Goal: Task Accomplishment & Management: Manage account settings

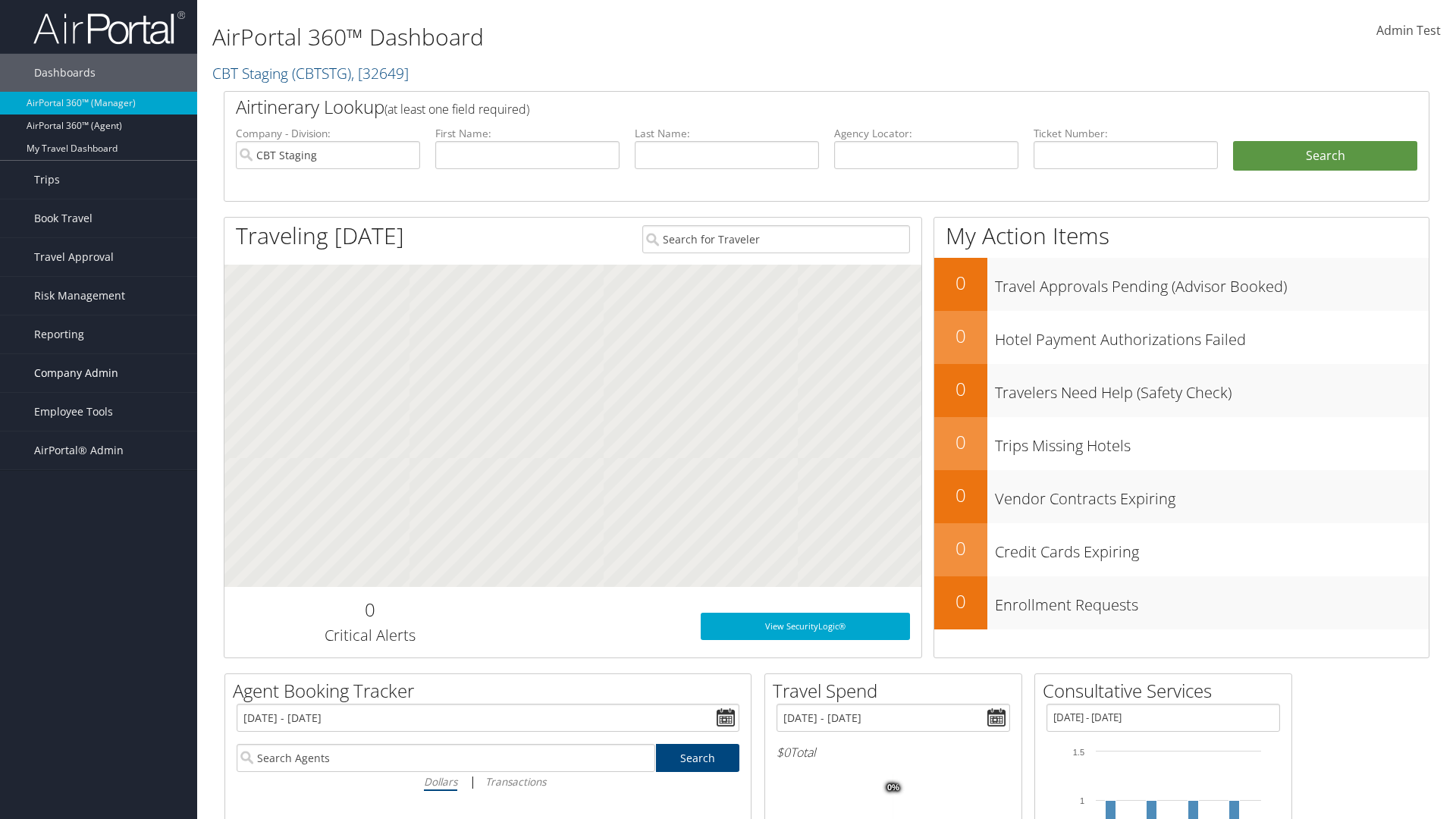
click at [99, 373] on span "Company Admin" at bounding box center [76, 373] width 84 height 38
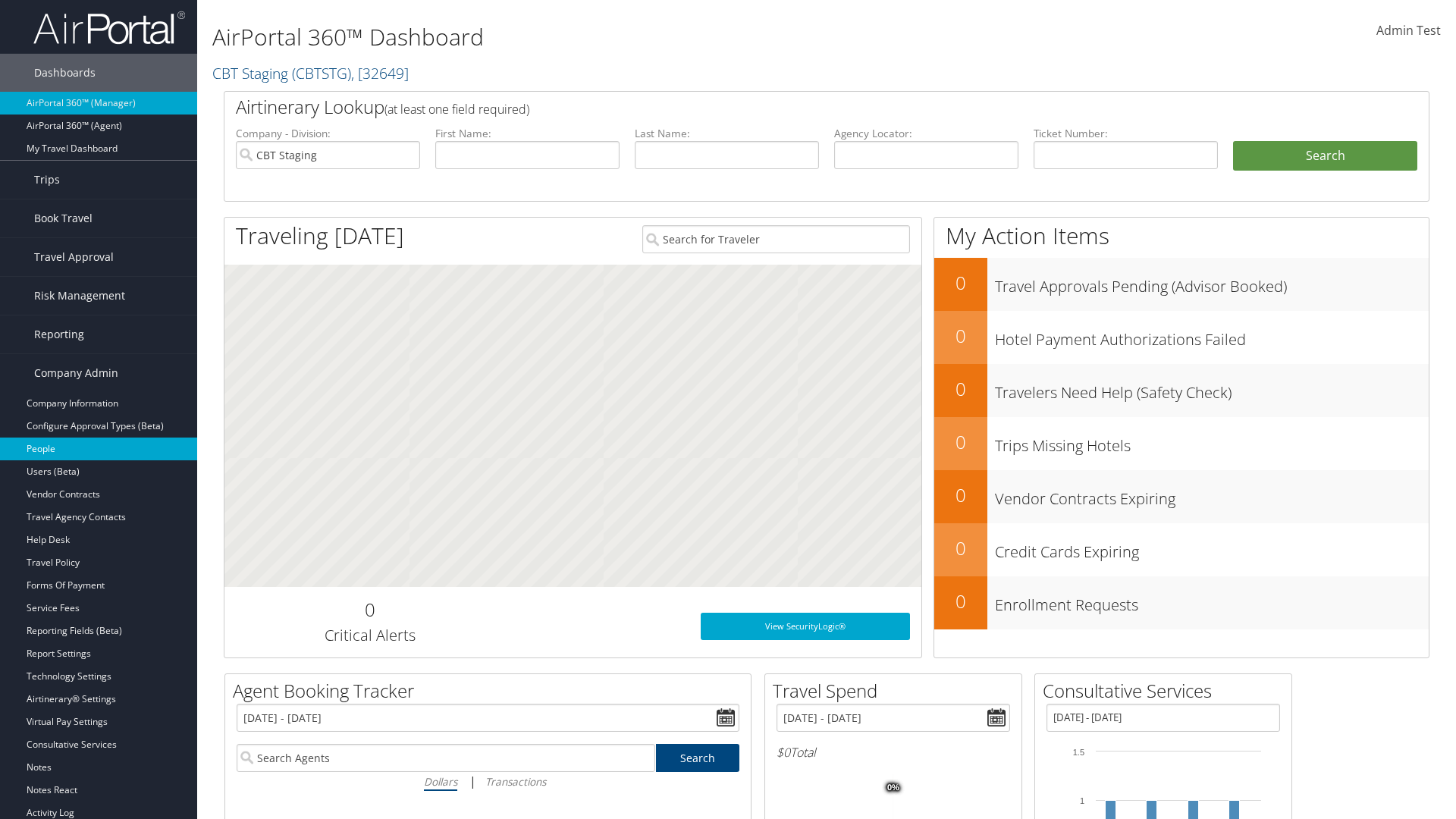
click at [99, 449] on link "People" at bounding box center [98, 449] width 197 height 23
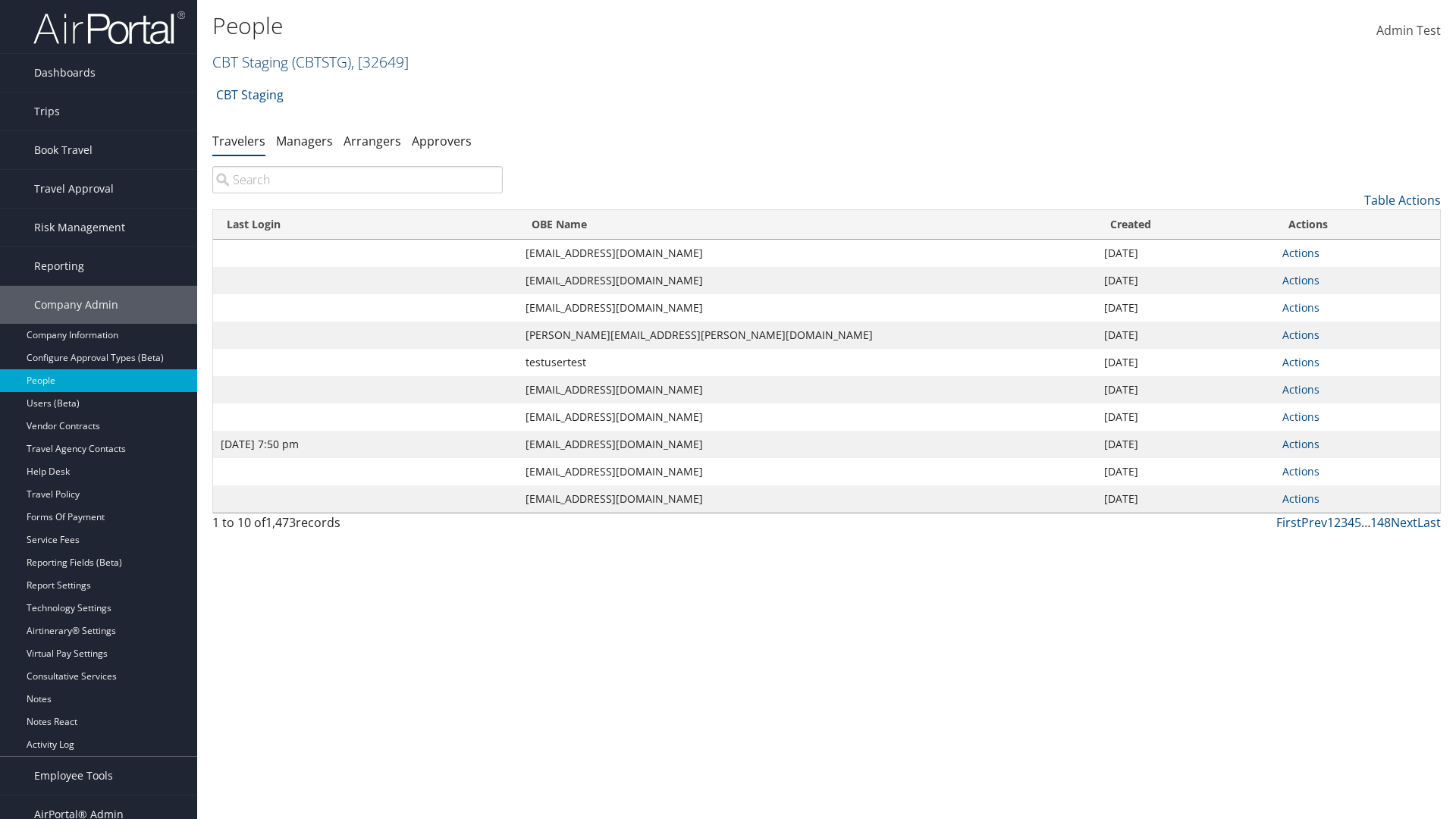
click at [250, 61] on link "CBT Staging ( CBTSTG ) , [ 32649 ]" at bounding box center [311, 61] width 196 height 21
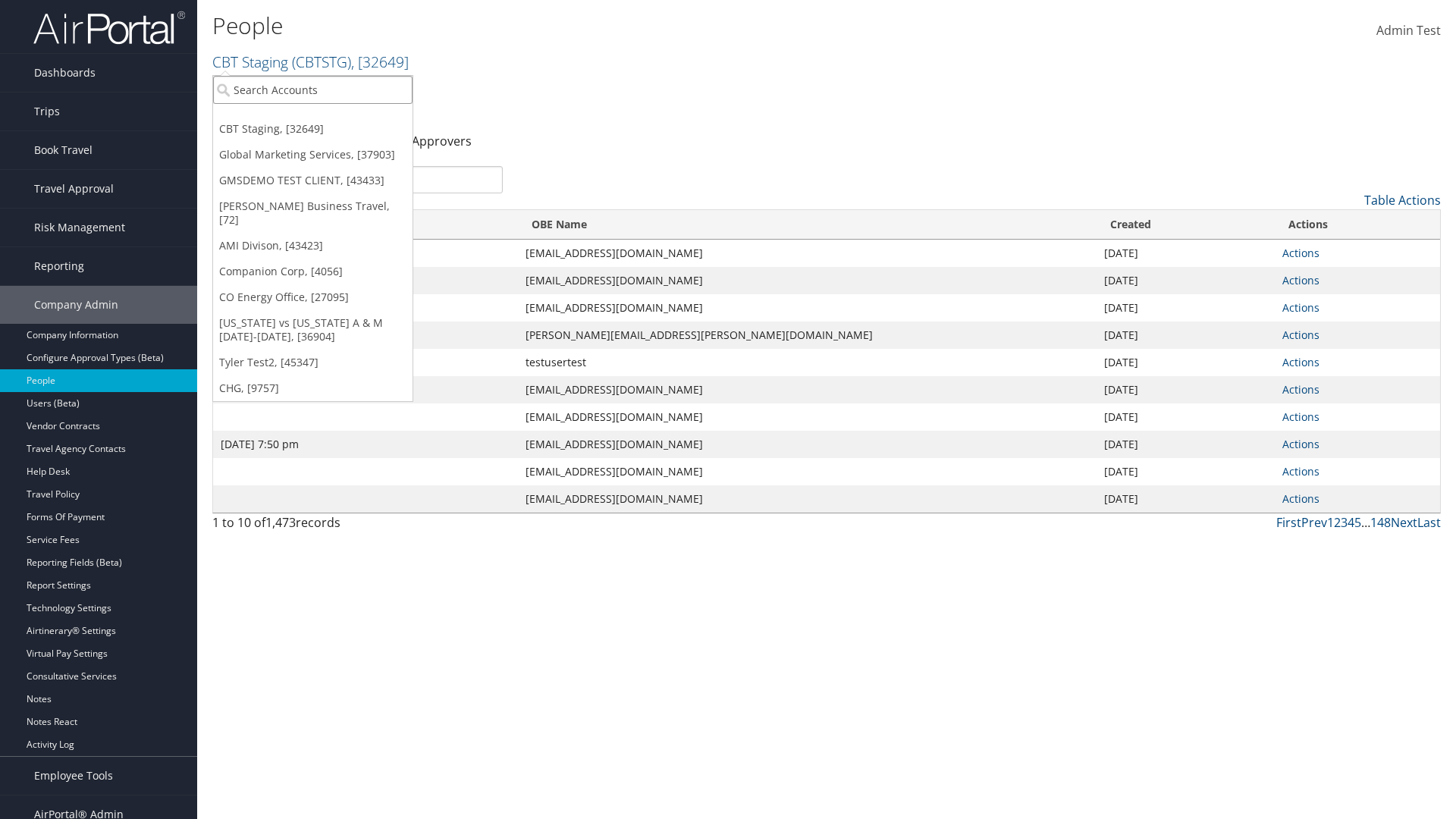
click at [312, 90] on input "search" at bounding box center [313, 90] width 199 height 28
type input "CBTSTG"
click at [312, 117] on div "CBT Staging (CBTSTG), [32649]" at bounding box center [313, 117] width 216 height 14
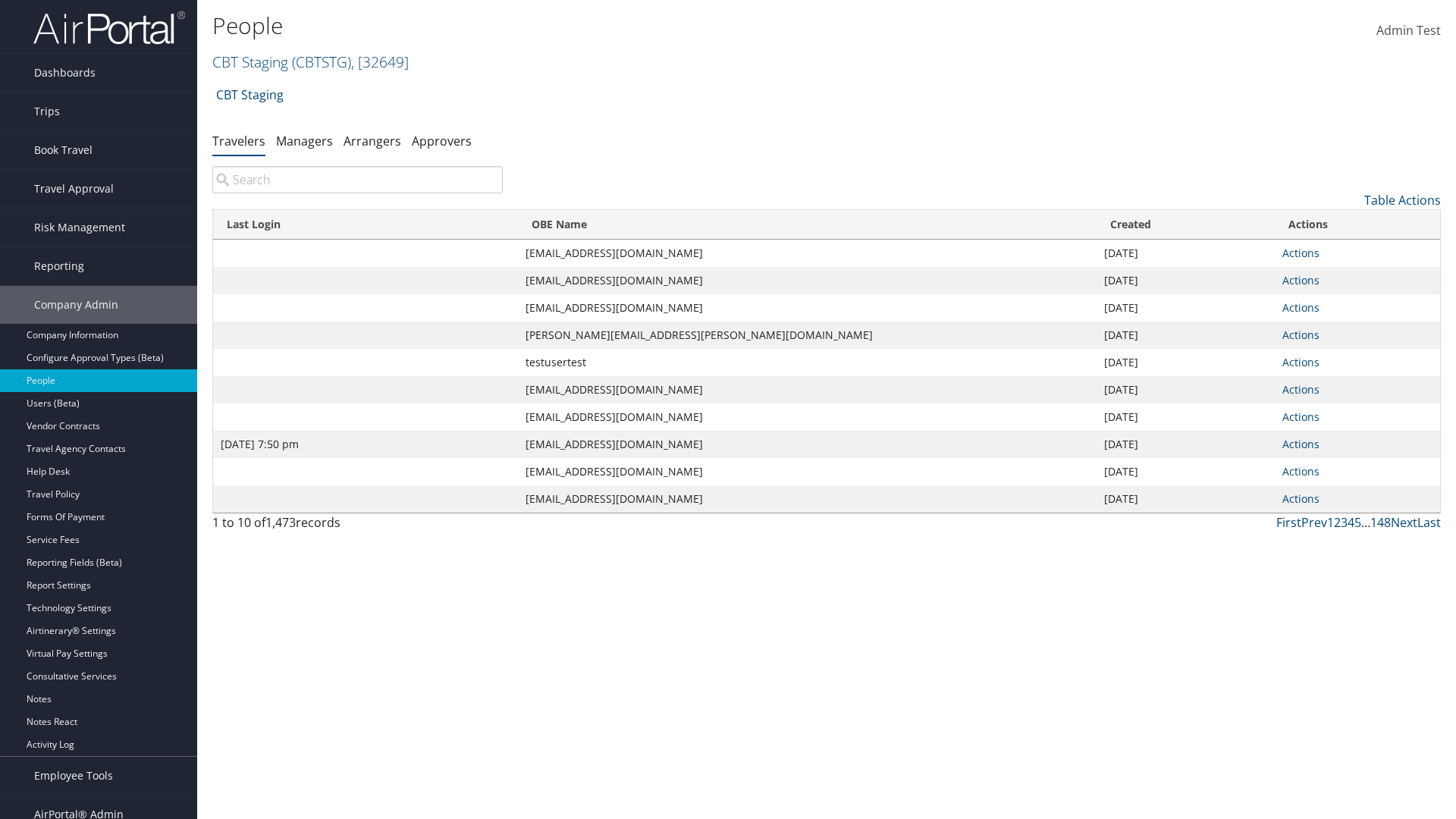
click at [357, 179] on input "search" at bounding box center [357, 180] width 291 height 28
type input "Jan 9, 2024 7:50 pm"
